Goal: Complete application form

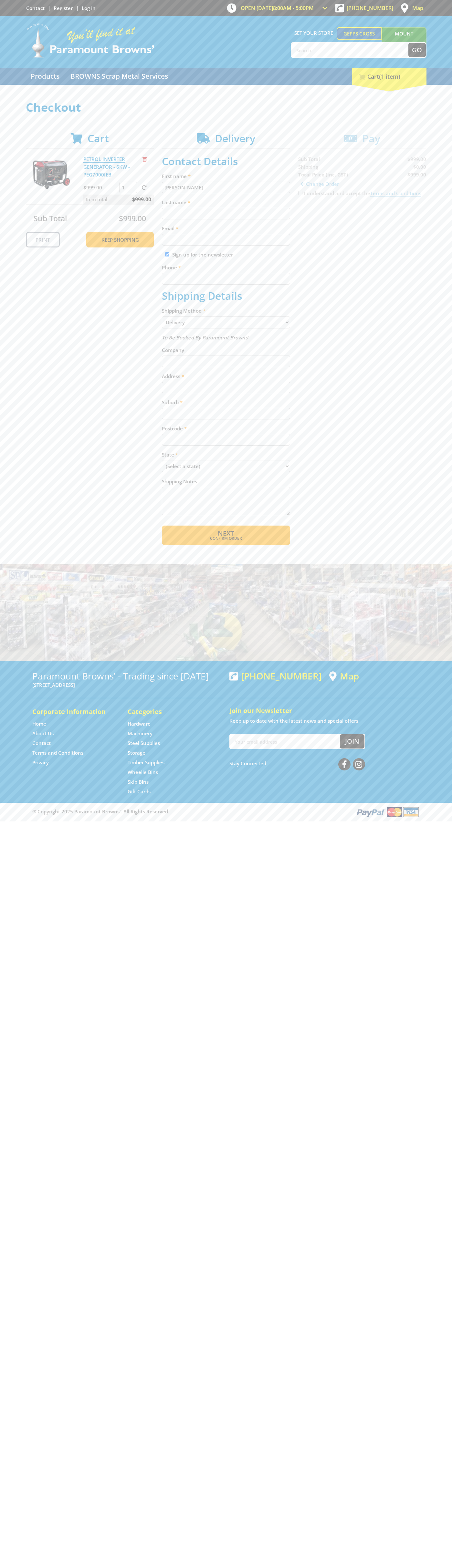
type input "[PERSON_NAME]"
type input "[EMAIL_ADDRESS][DOMAIN_NAME]"
type input "0293744000"
type input "[PERSON_NAME]"
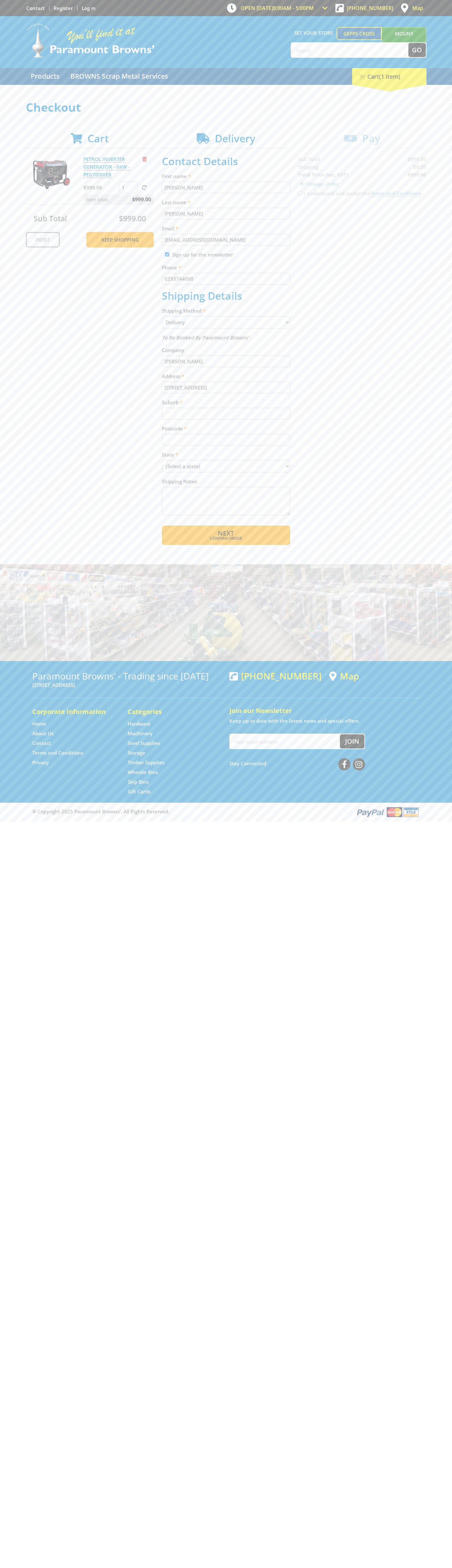
type input "[STREET_ADDRESS]"
type input "gepps cross"
type input "5094"
select select "SA"
select select "Pickup"
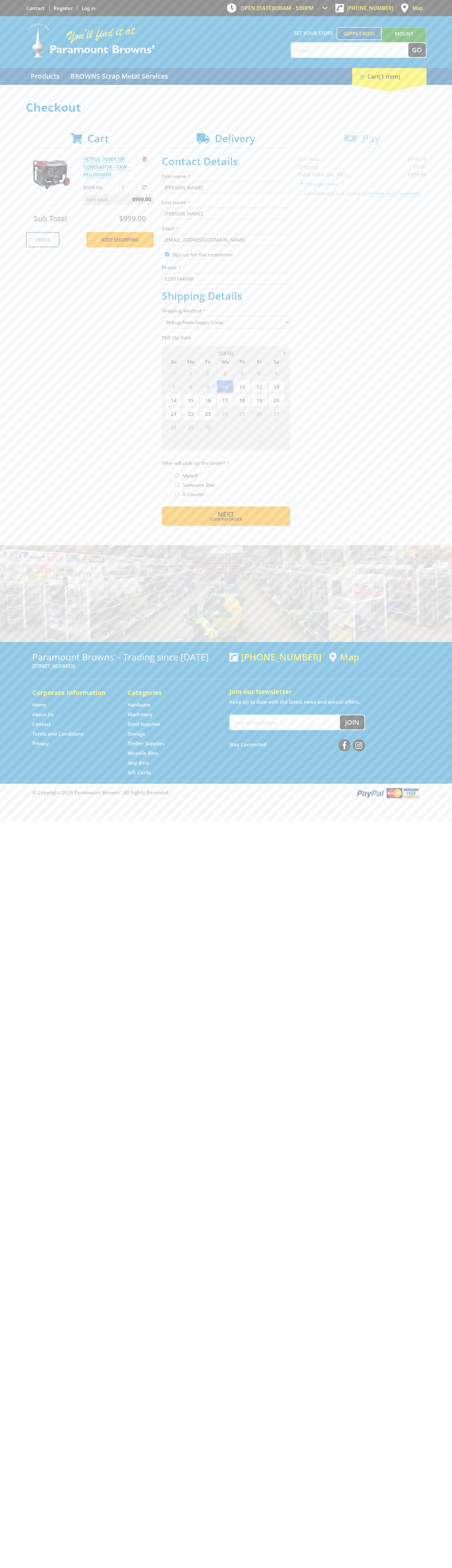
click at [226, 514] on span "Next" at bounding box center [226, 513] width 16 height 9
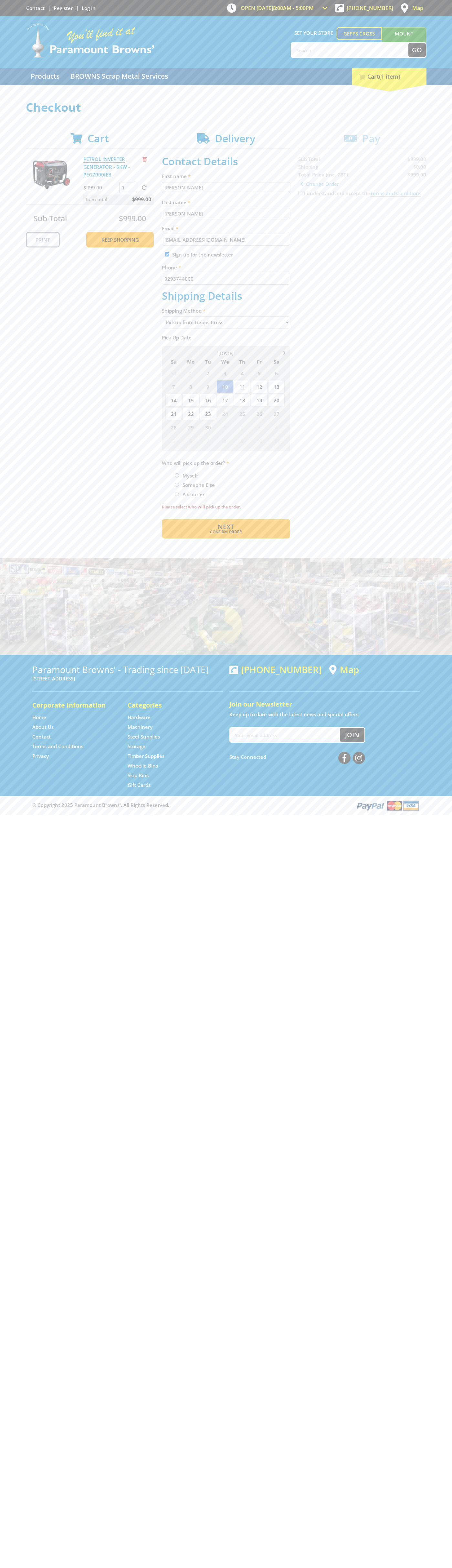
type input "[PERSON_NAME]"
click at [226, 527] on span "Next" at bounding box center [226, 526] width 16 height 9
